Goal: Task Accomplishment & Management: Manage account settings

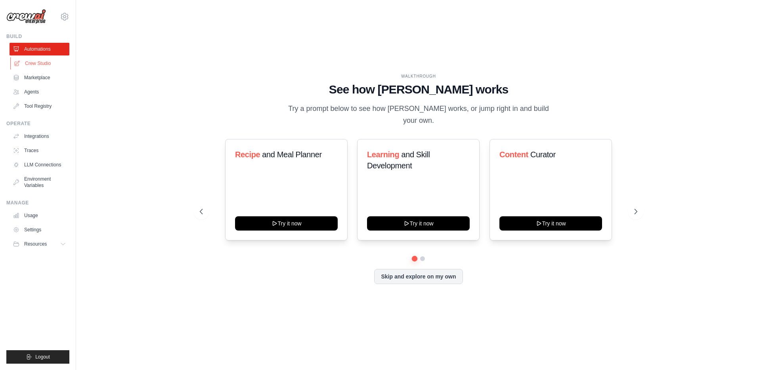
click at [47, 66] on link "Crew Studio" at bounding box center [40, 63] width 60 height 13
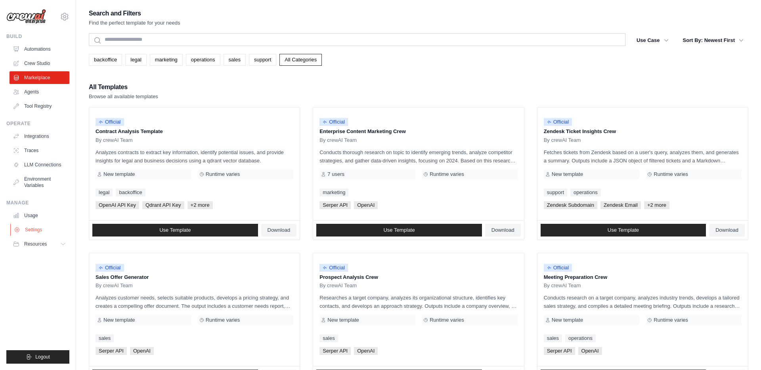
click at [40, 229] on link "Settings" at bounding box center [40, 229] width 60 height 13
